Goal: Task Accomplishment & Management: Use online tool/utility

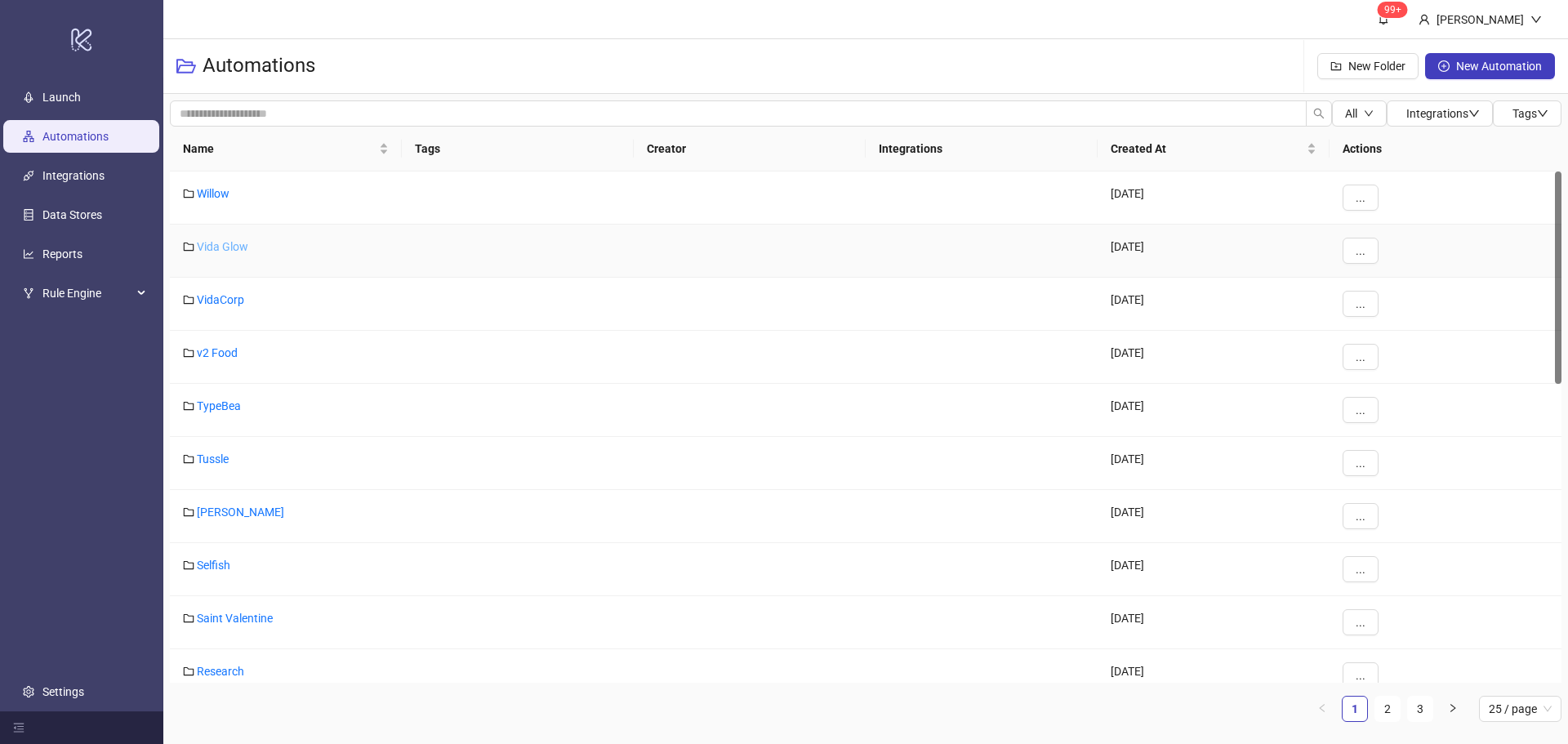
click at [237, 241] on link "Vida Glow" at bounding box center [222, 247] width 51 height 13
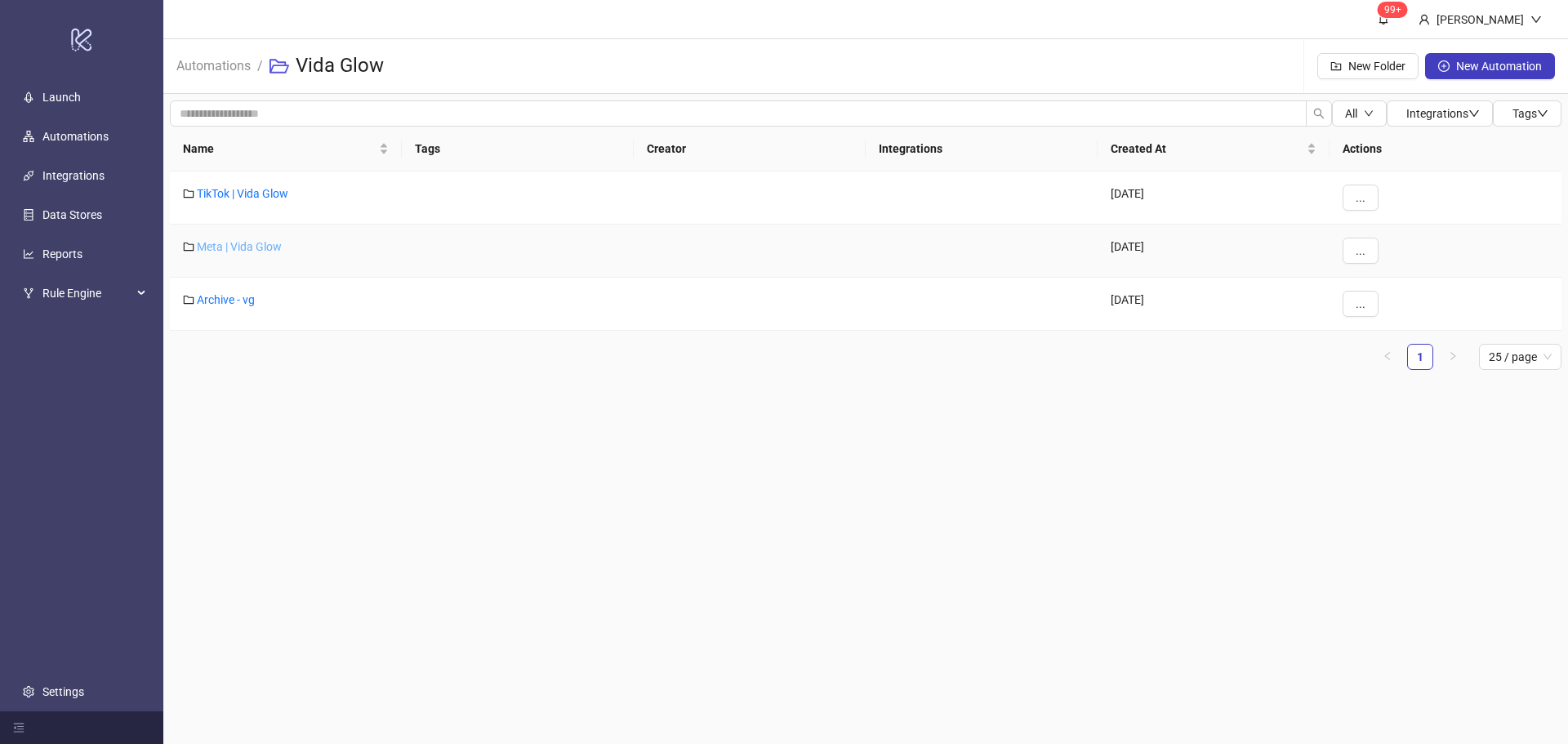
click at [250, 248] on link "Meta | Vida Glow" at bounding box center [239, 247] width 85 height 13
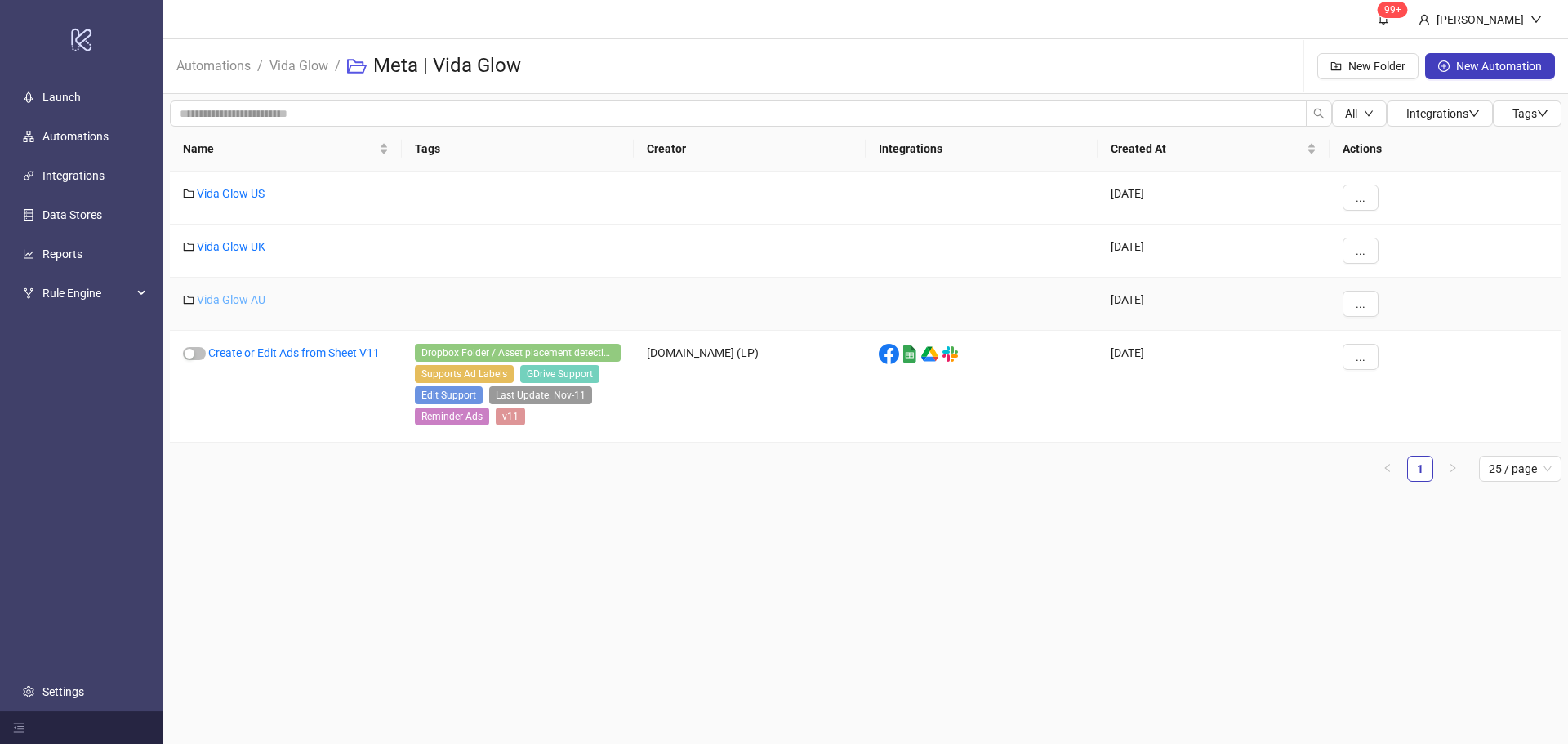
click at [236, 302] on link "Vida Glow AU" at bounding box center [231, 300] width 68 height 13
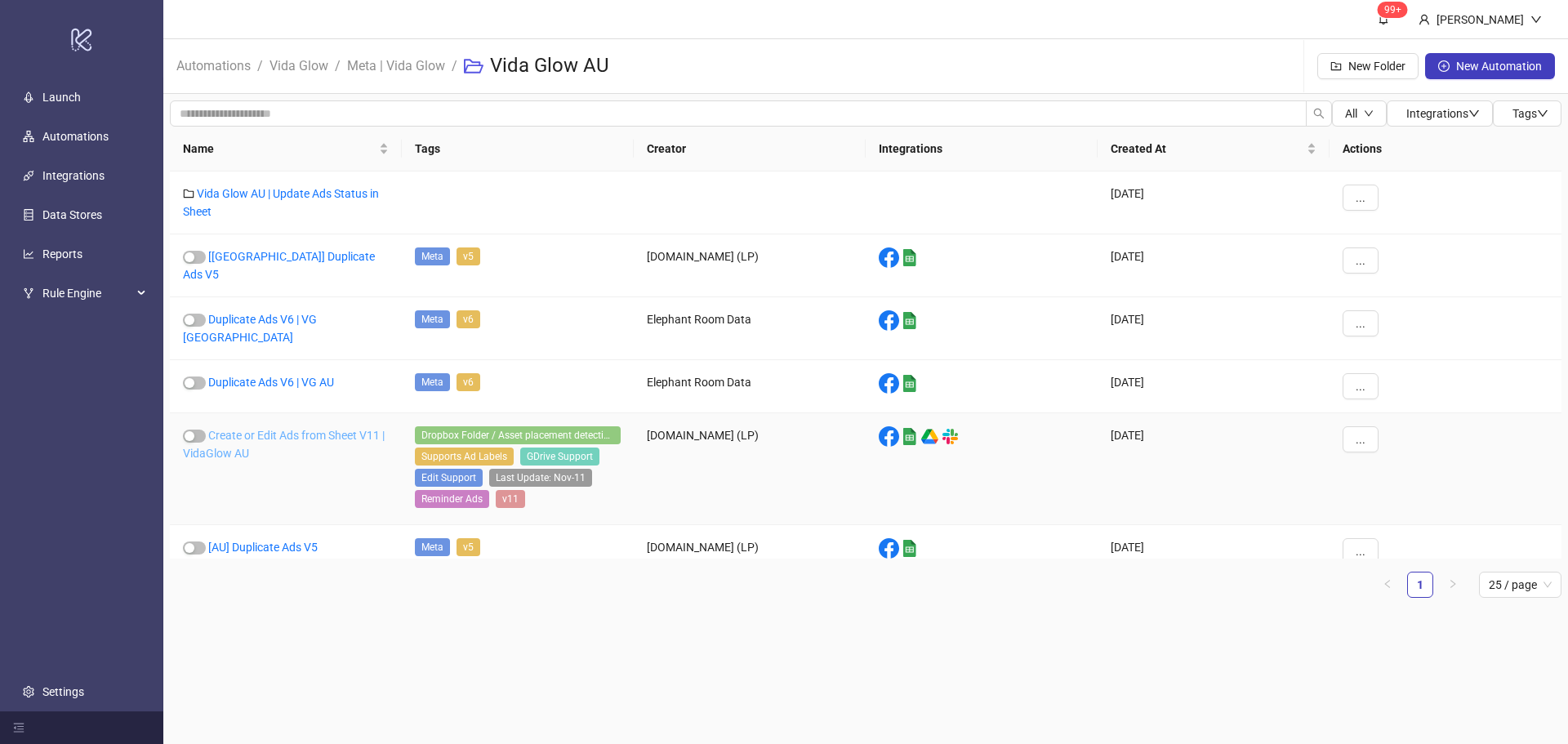
click at [259, 429] on link "Create or Edit Ads from Sheet V11 | VidaGlow AU" at bounding box center [284, 444] width 201 height 31
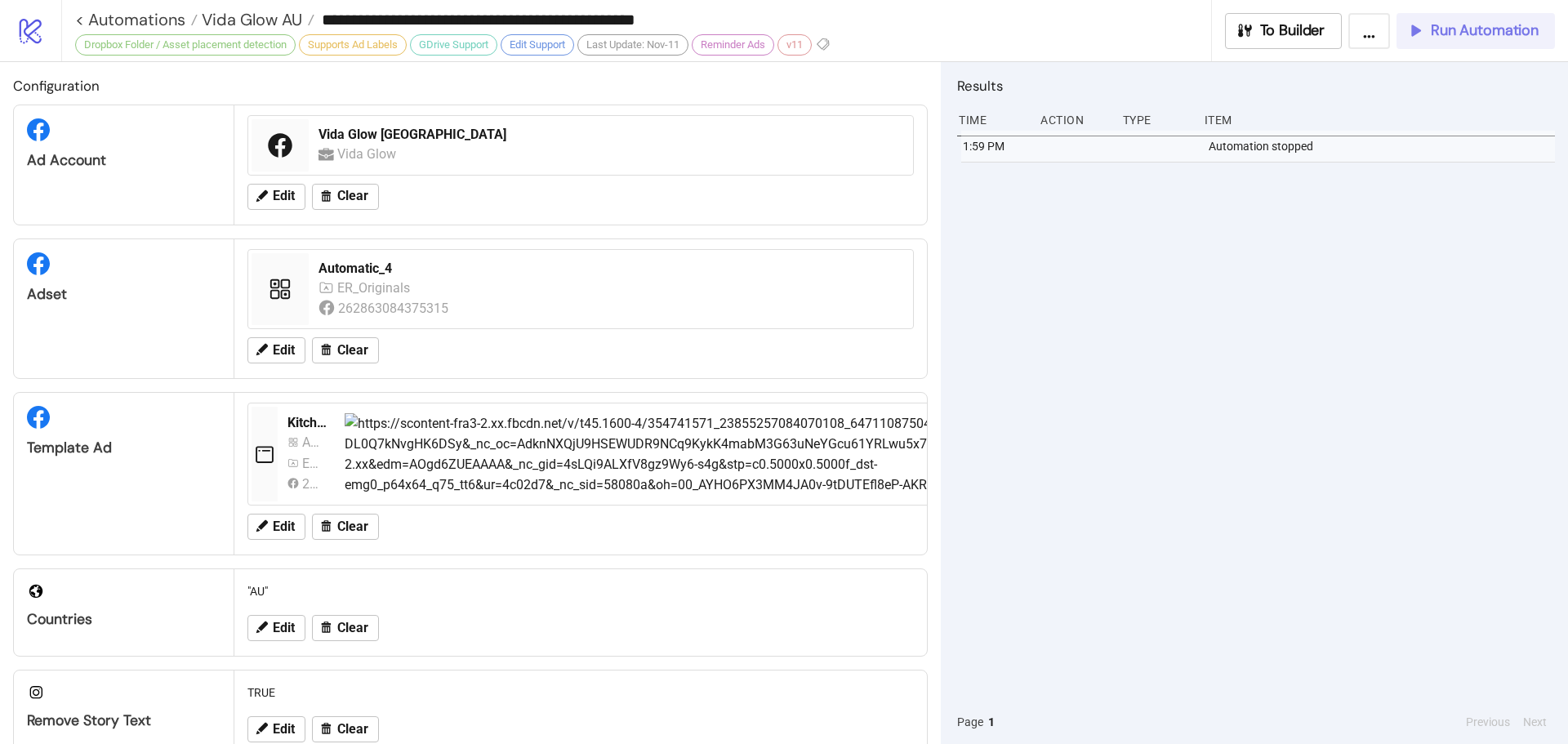
click at [1442, 43] on button "Run Automation" at bounding box center [1476, 31] width 159 height 36
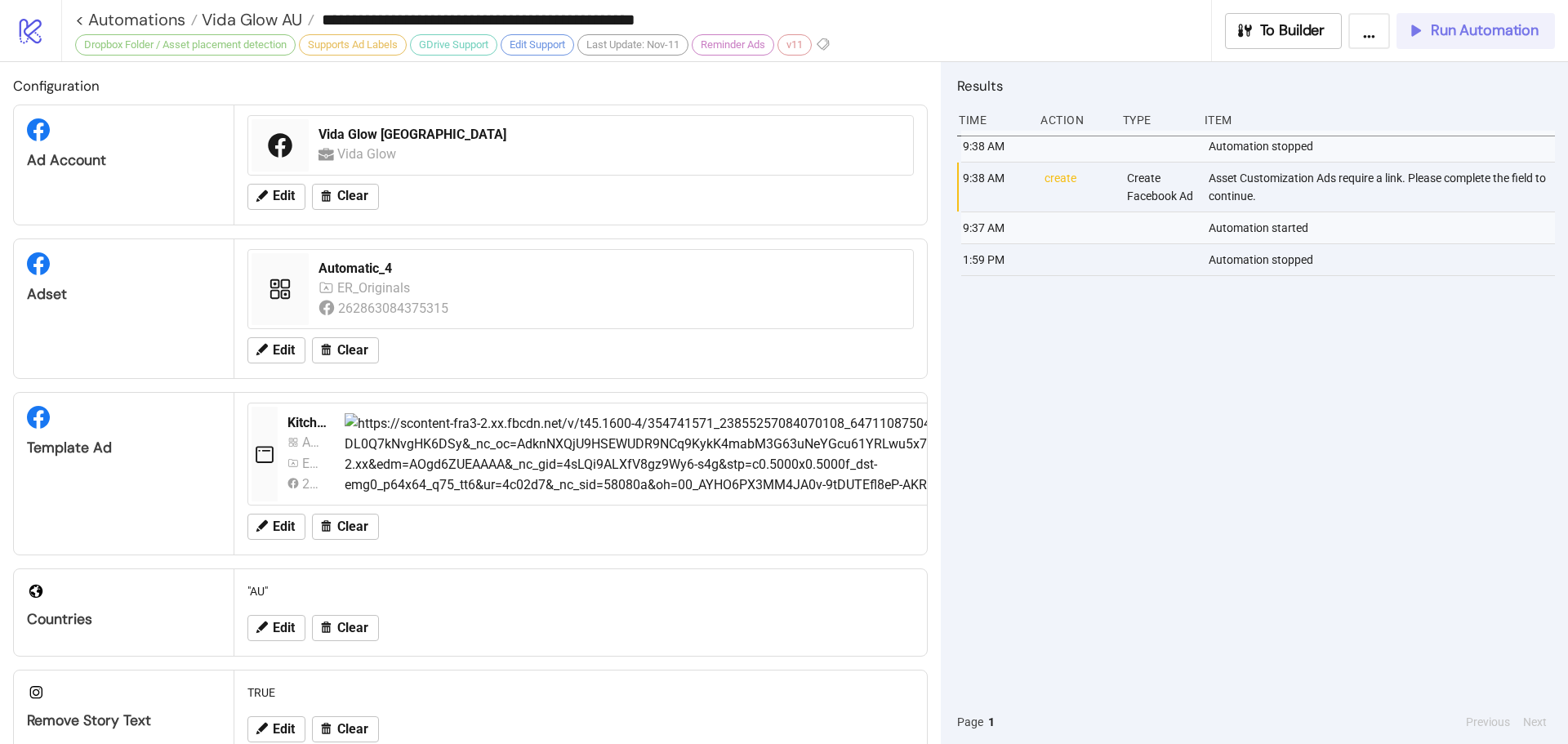
click at [1449, 39] on span "Run Automation" at bounding box center [1484, 30] width 107 height 19
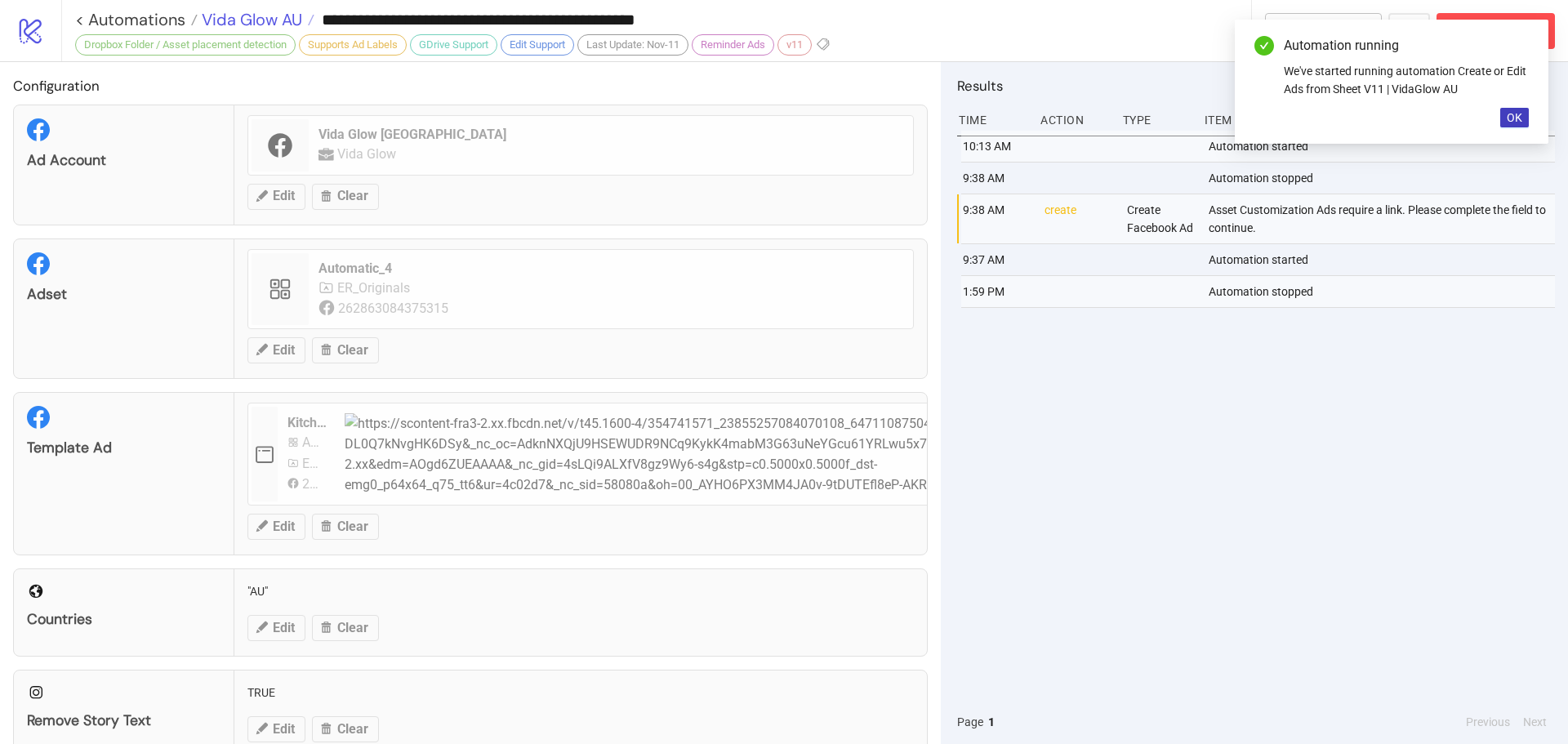
click at [272, 21] on span "Vida Glow AU" at bounding box center [250, 19] width 105 height 21
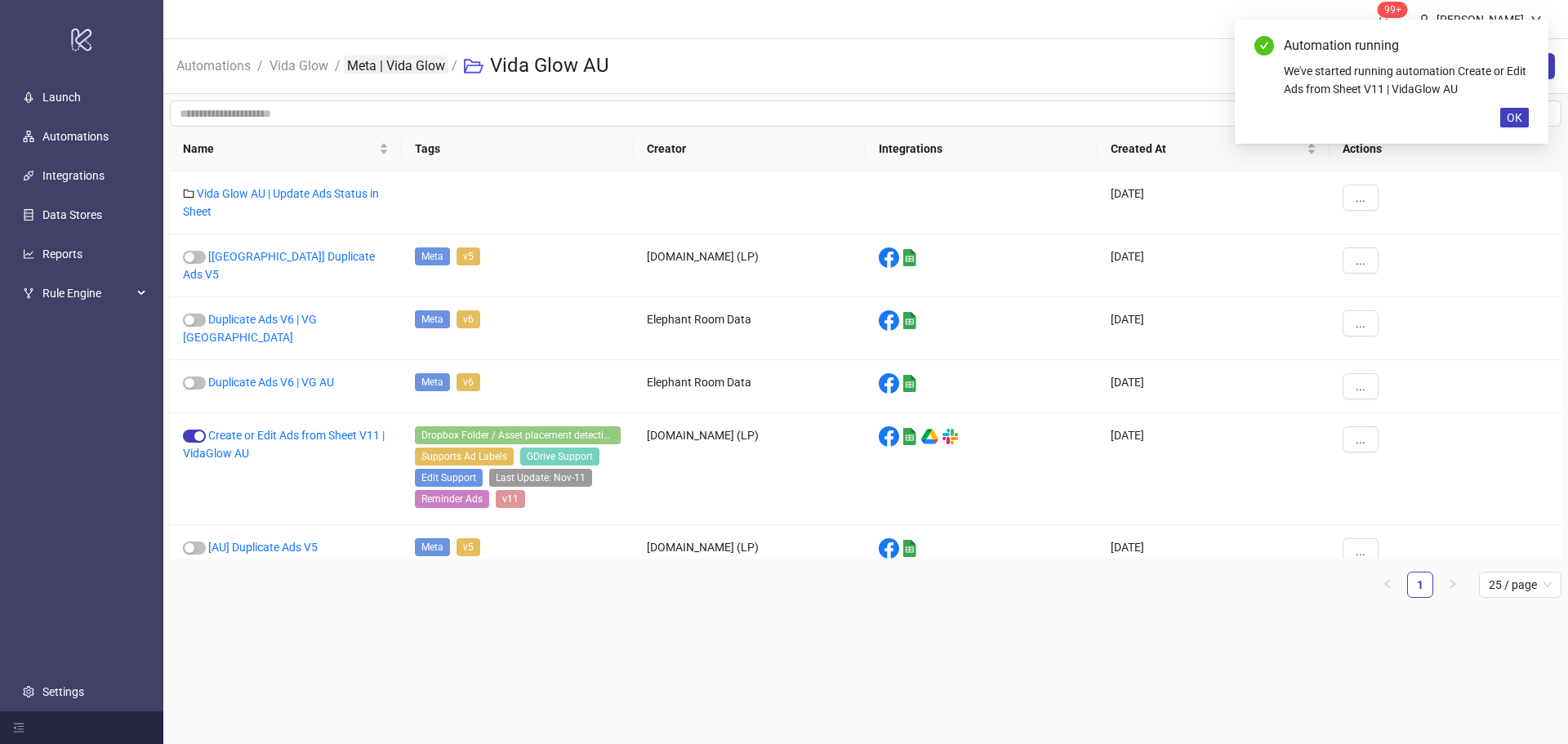
click at [420, 72] on link "Meta | Vida Glow" at bounding box center [396, 64] width 105 height 18
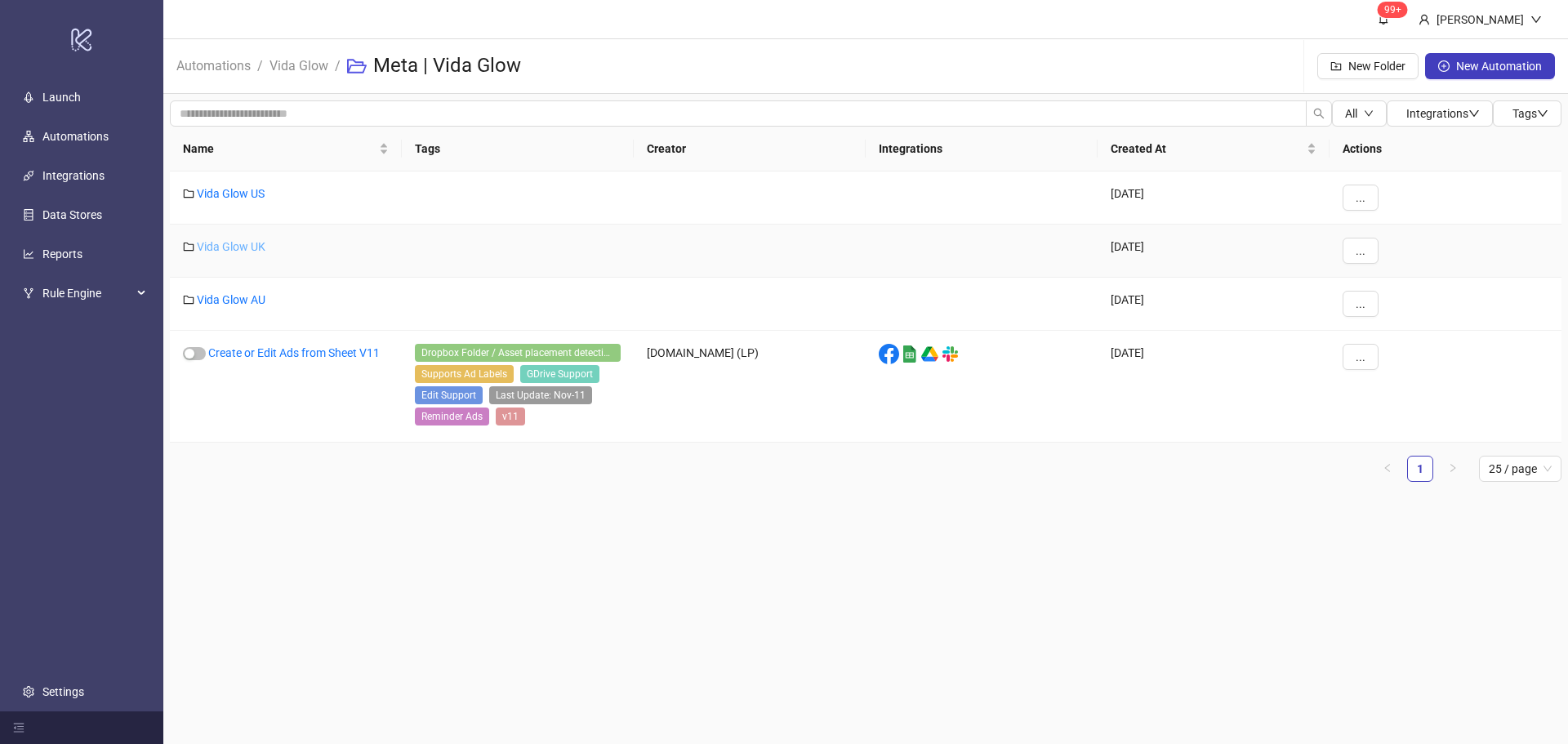
click at [233, 240] on link "Vida Glow UK" at bounding box center [231, 247] width 68 height 13
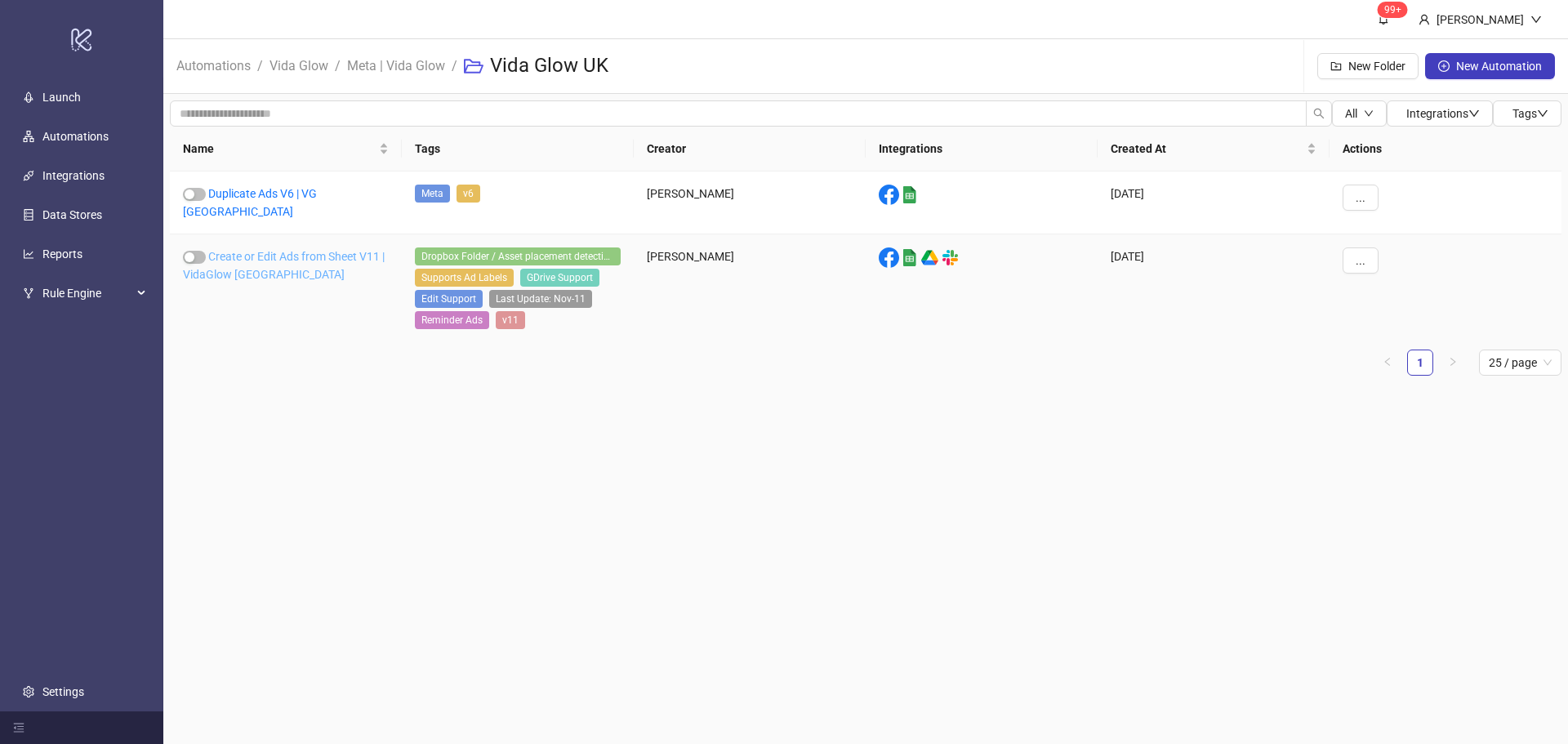
click at [235, 250] on link "Create or Edit Ads from Sheet V11 | VidaGlow [GEOGRAPHIC_DATA]" at bounding box center [284, 265] width 201 height 31
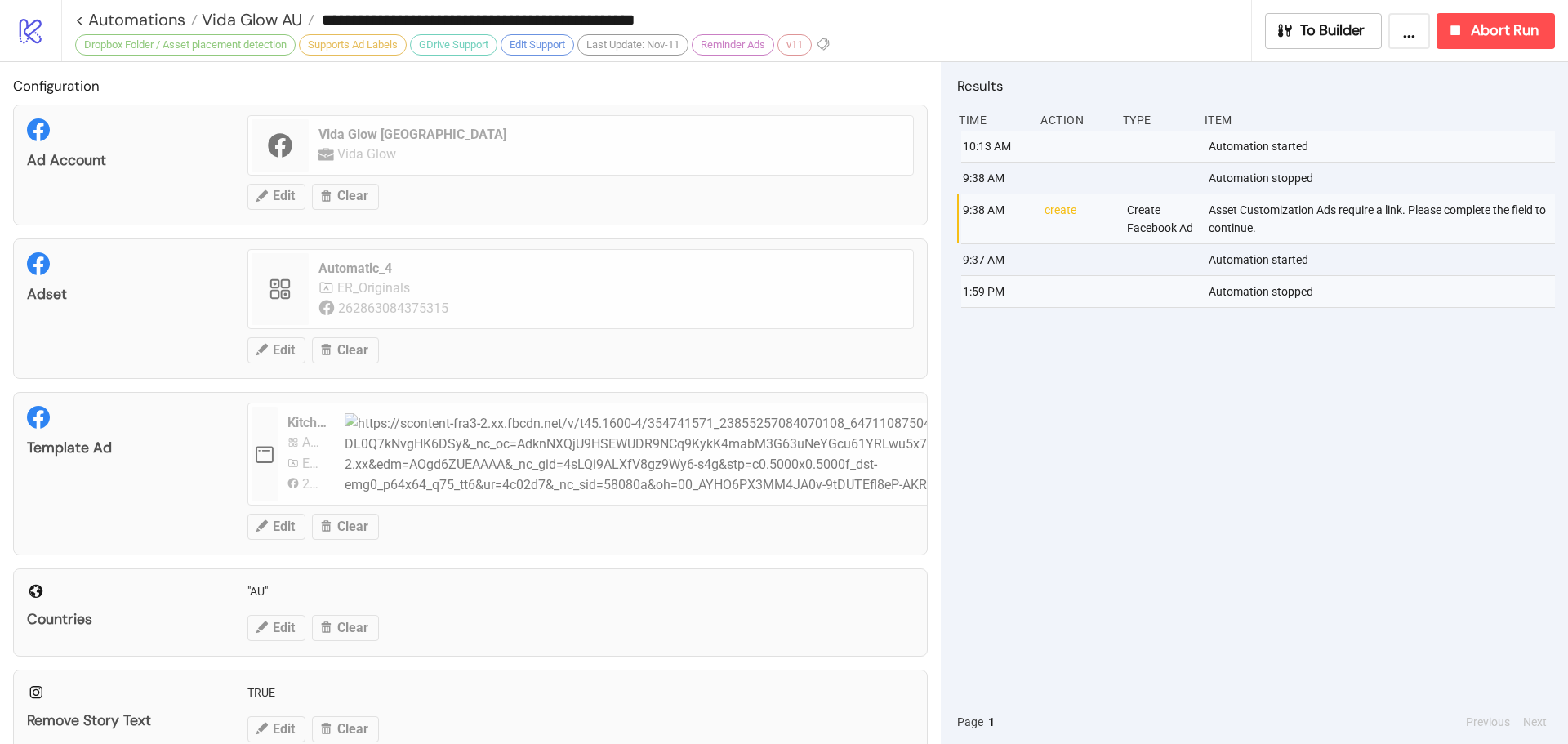
type input "**********"
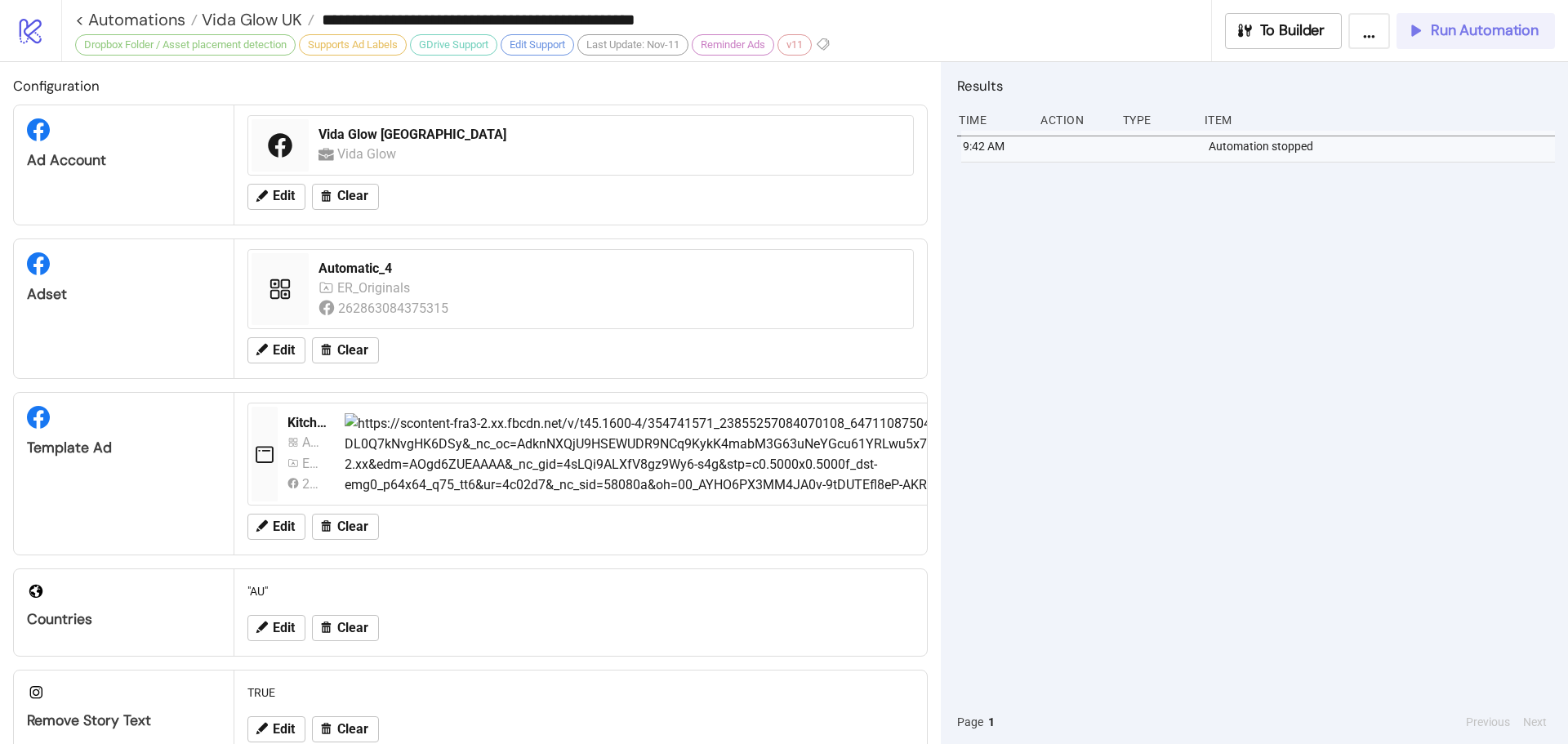
click at [1463, 28] on span "Run Automation" at bounding box center [1484, 30] width 107 height 19
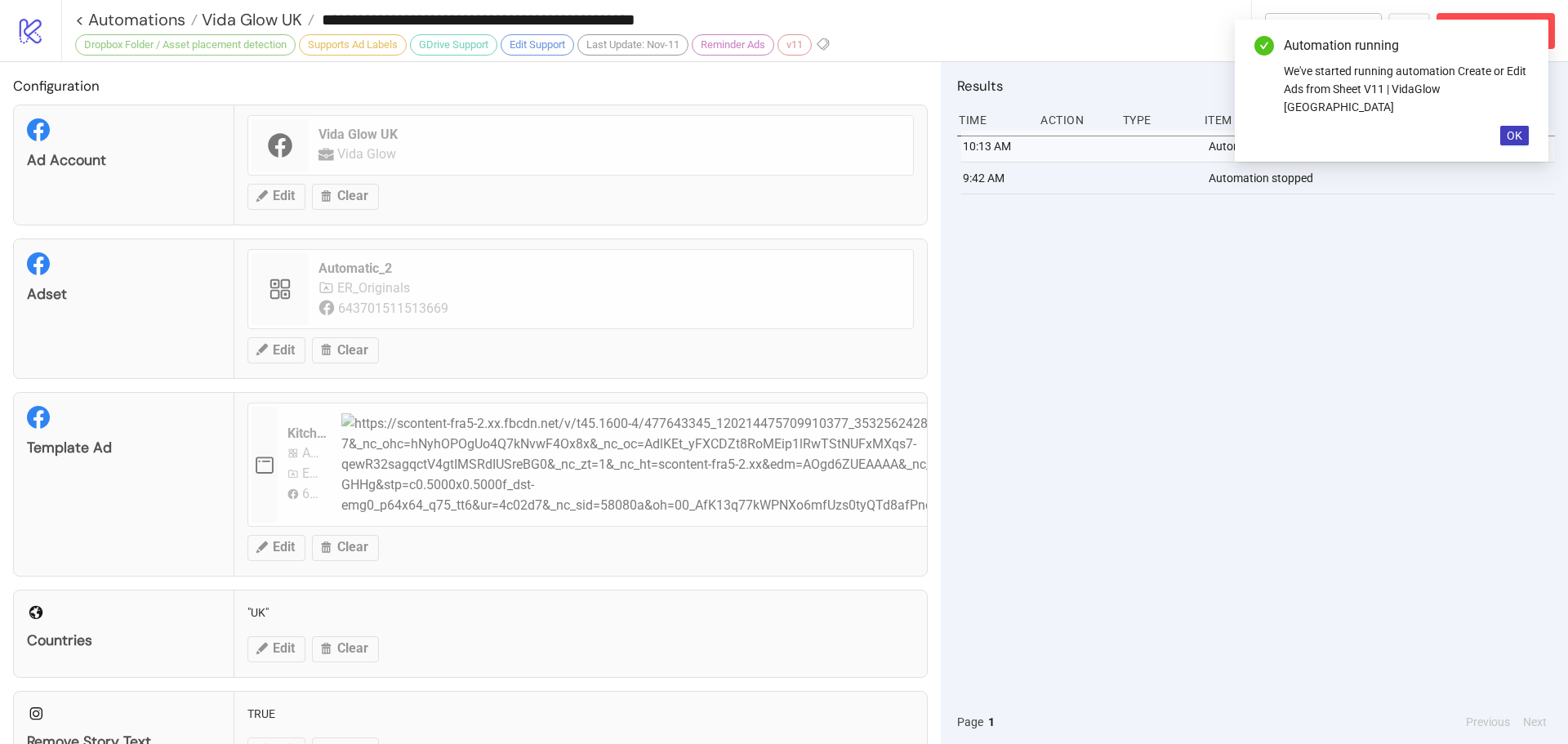
click at [338, 11] on input "**********" at bounding box center [783, 20] width 937 height 25
click at [277, 14] on span "Vida Glow UK" at bounding box center [250, 19] width 105 height 21
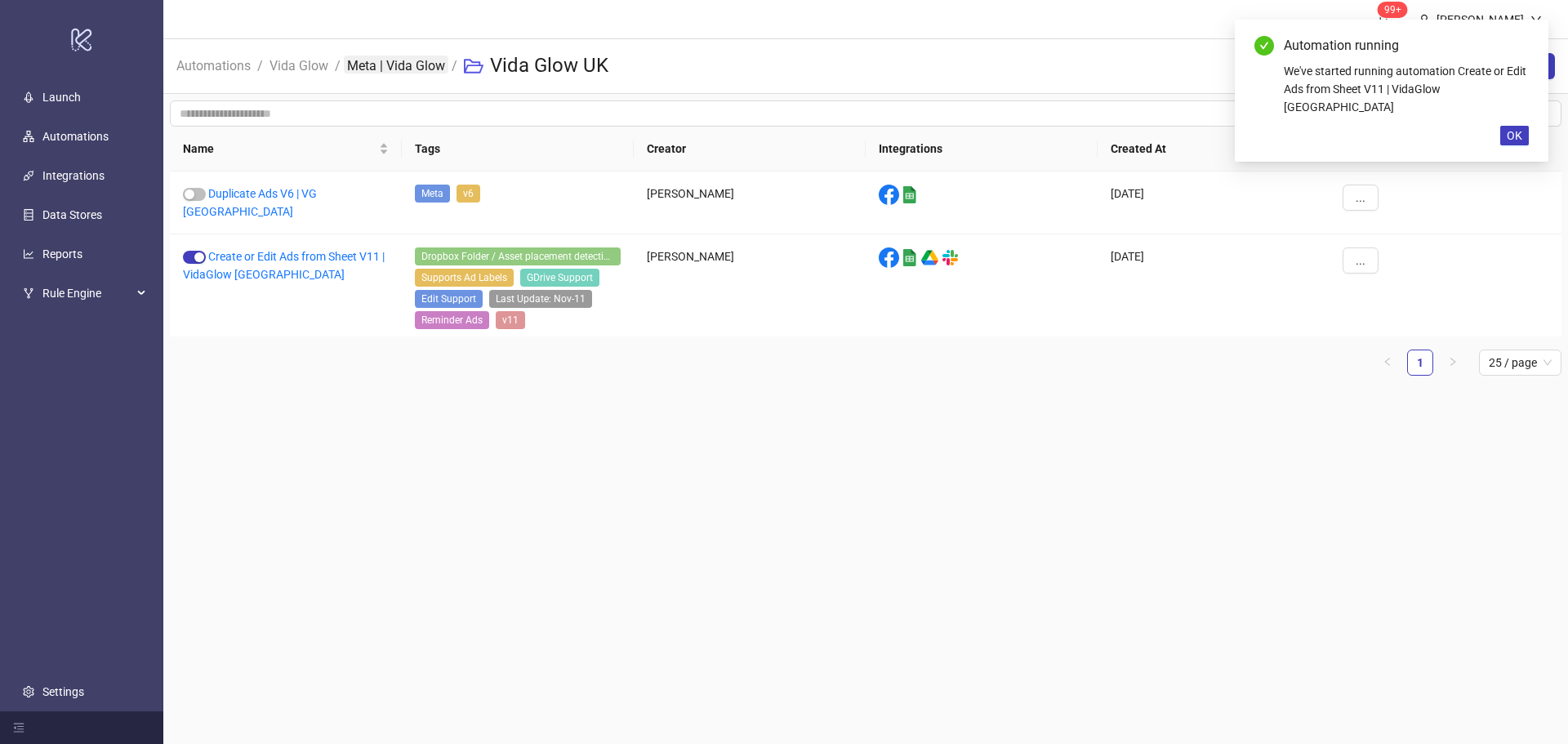
click at [409, 57] on link "Meta | Vida Glow" at bounding box center [396, 64] width 105 height 18
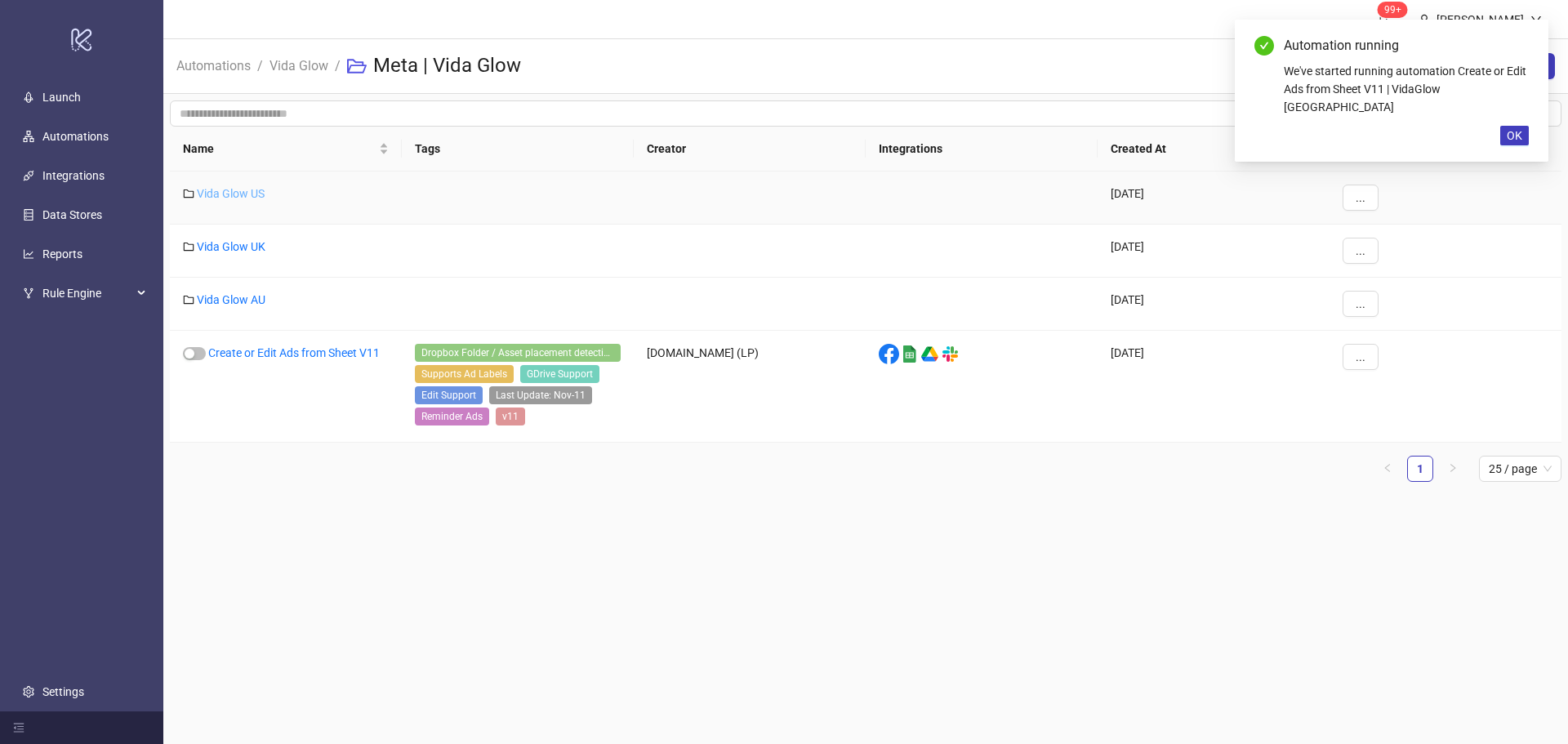
click at [231, 190] on link "Vida Glow US" at bounding box center [230, 194] width 67 height 13
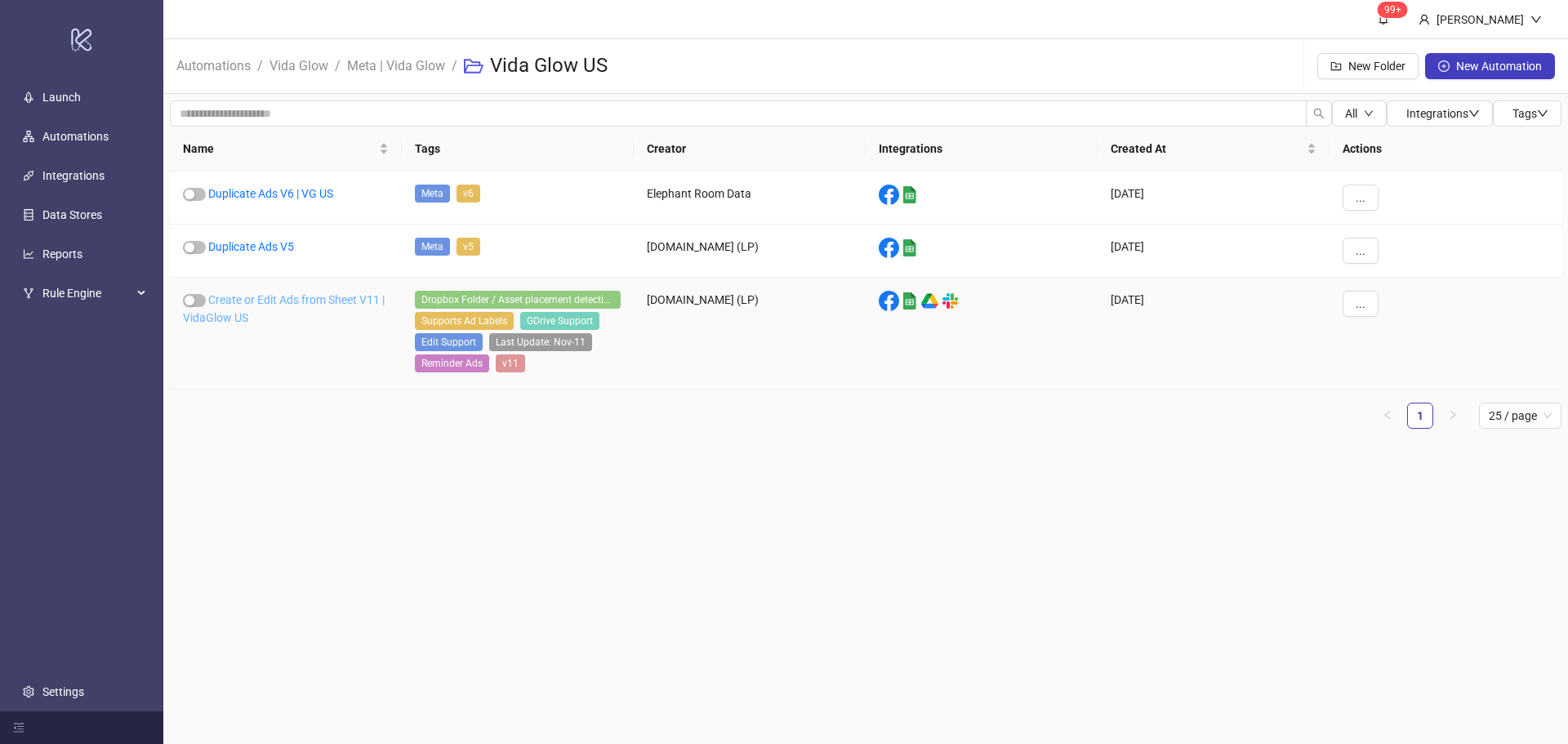
click at [242, 300] on link "Create or Edit Ads from Sheet V11 | VidaGlow US" at bounding box center [284, 309] width 201 height 31
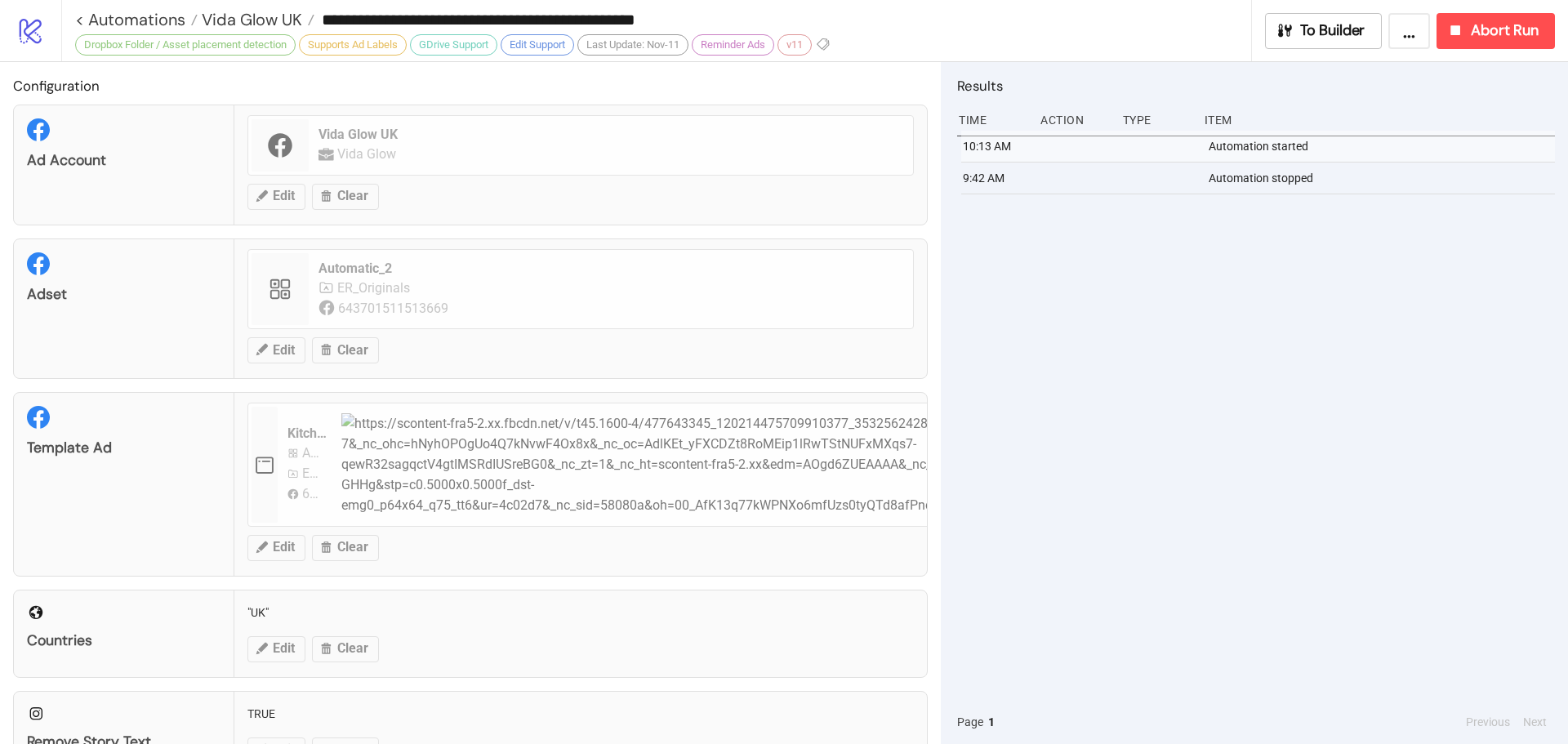
type input "**********"
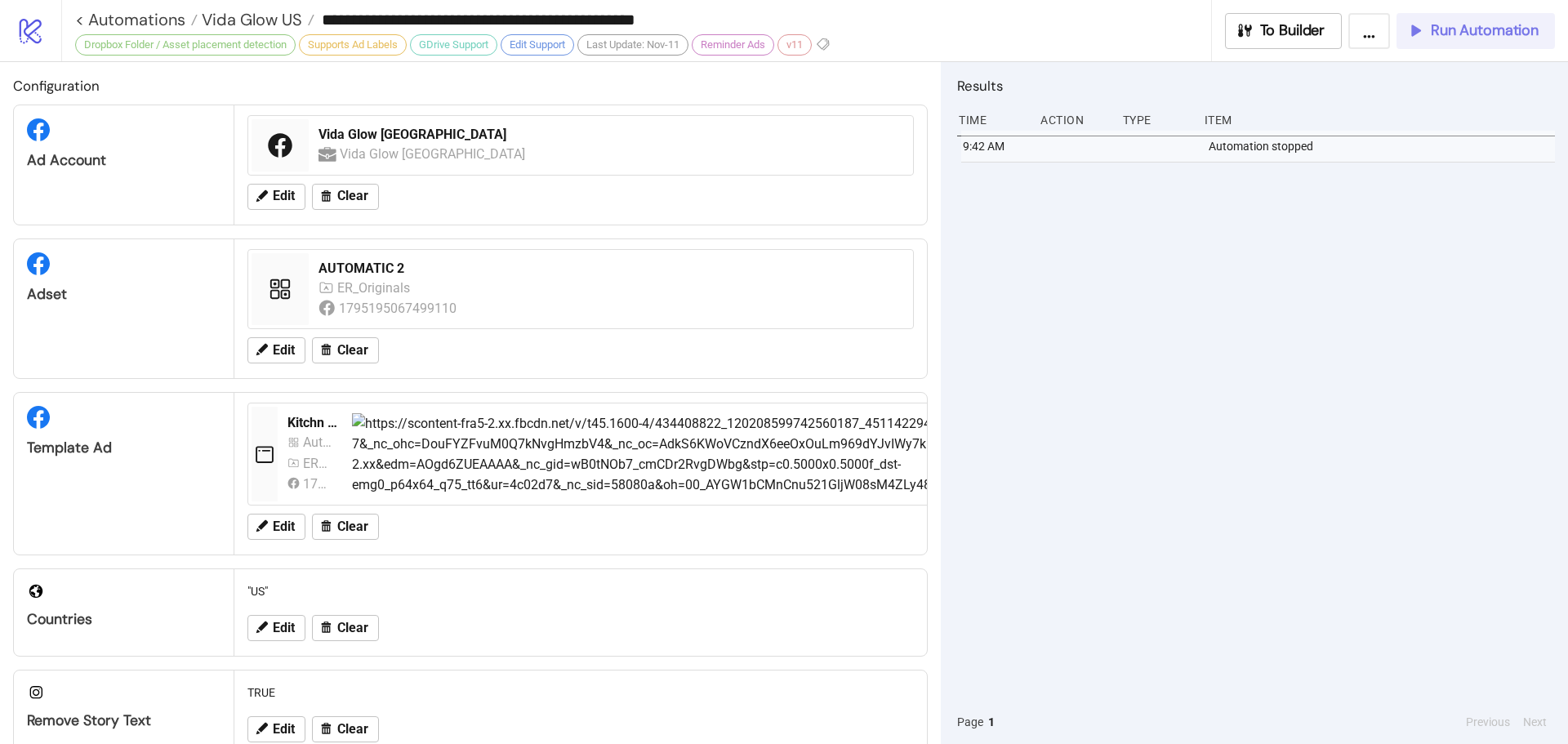
click at [1506, 40] on button "Run Automation" at bounding box center [1476, 31] width 159 height 36
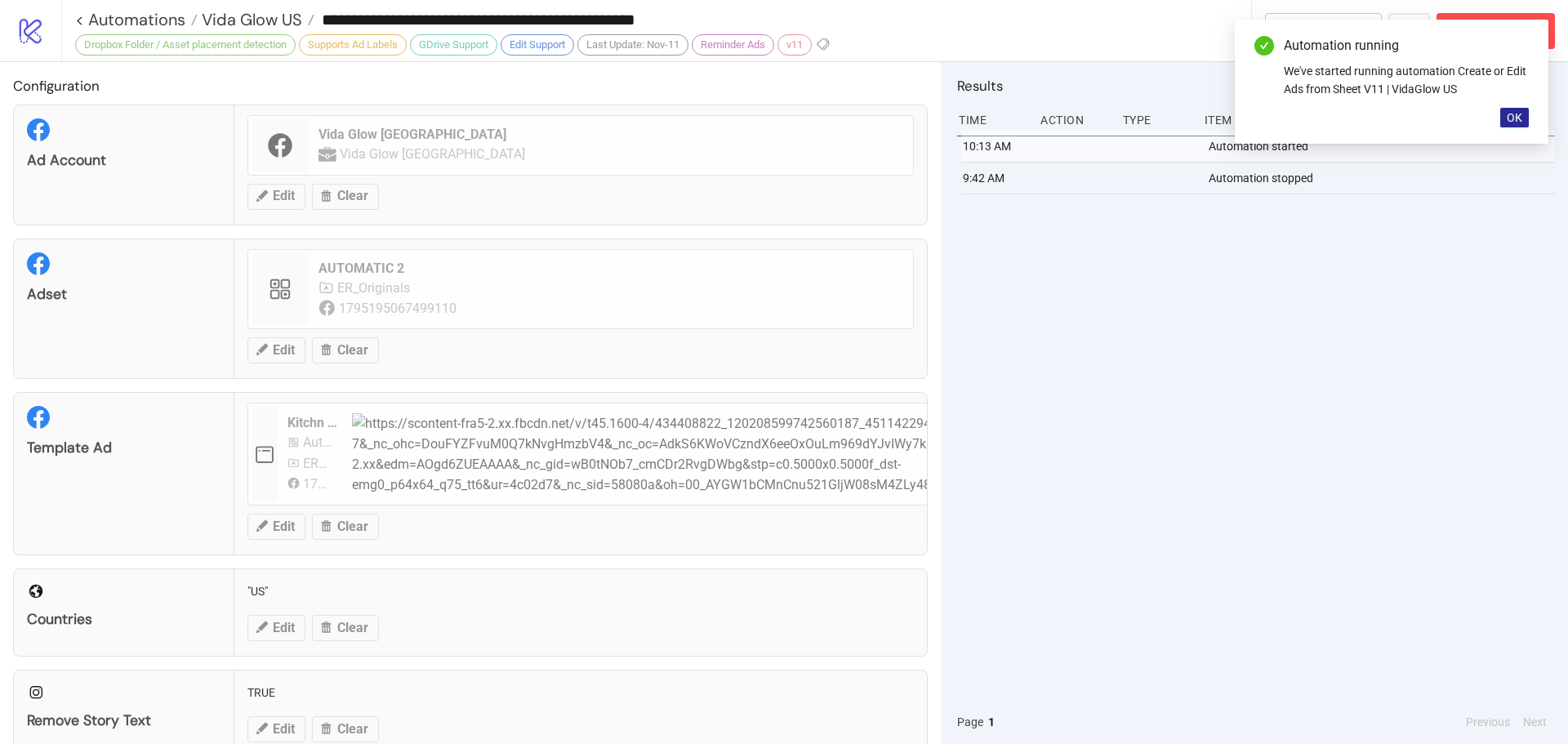
click at [1527, 119] on button "OK" at bounding box center [1515, 117] width 29 height 20
